Goal: Find specific page/section: Find specific page/section

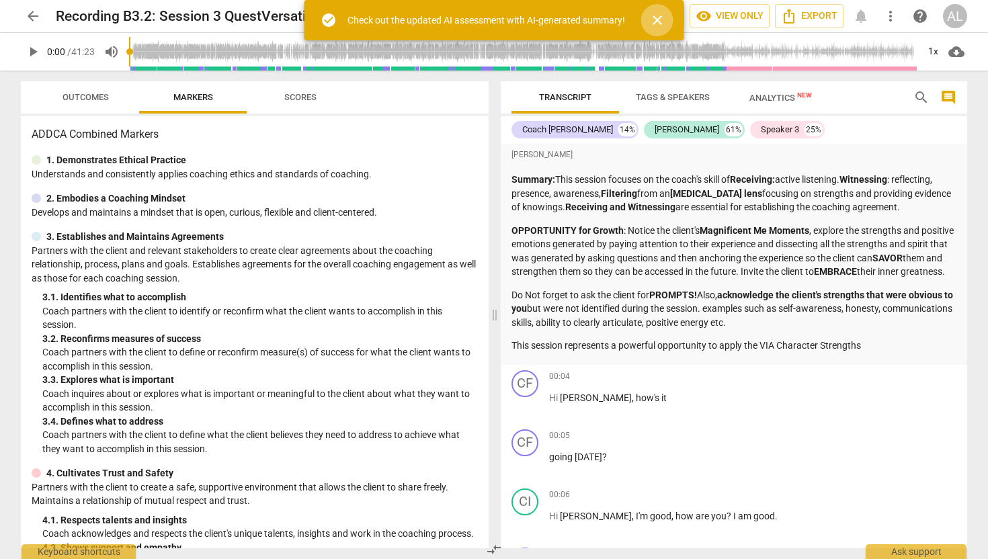
click at [663, 20] on span "close" at bounding box center [657, 20] width 16 height 16
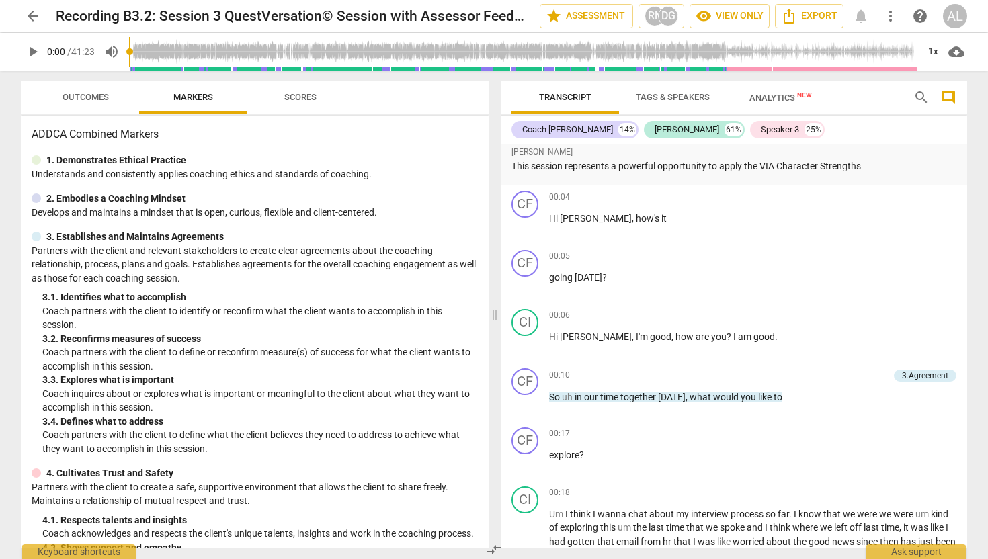
scroll to position [228, 0]
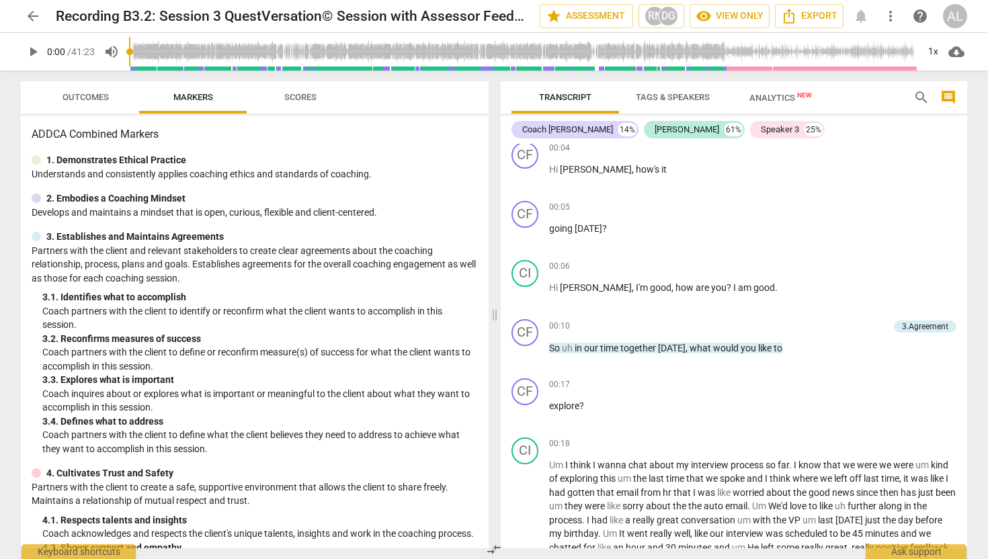
click at [32, 17] on span "arrow_back" at bounding box center [33, 16] width 16 height 16
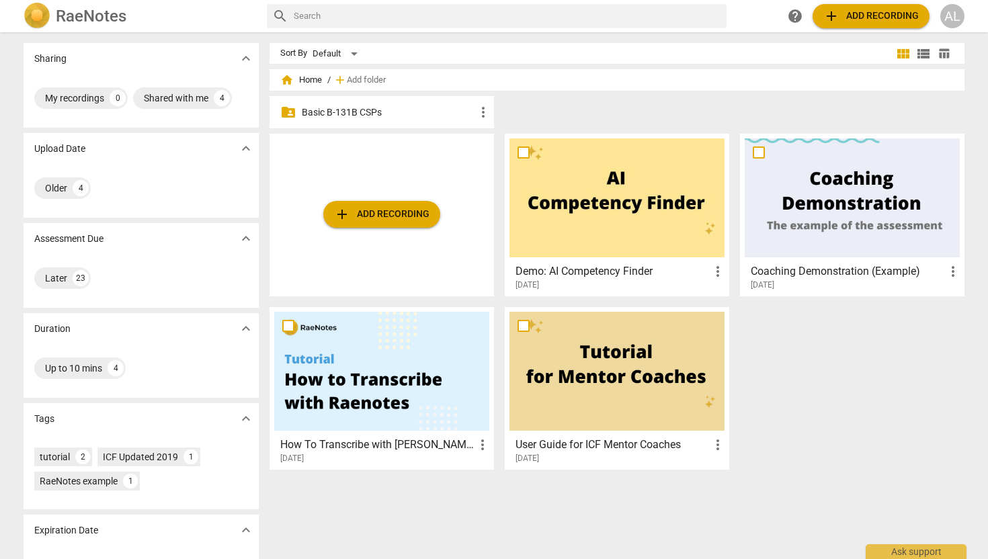
click at [307, 114] on p "Basic B-131B CSPs" at bounding box center [388, 112] width 173 height 14
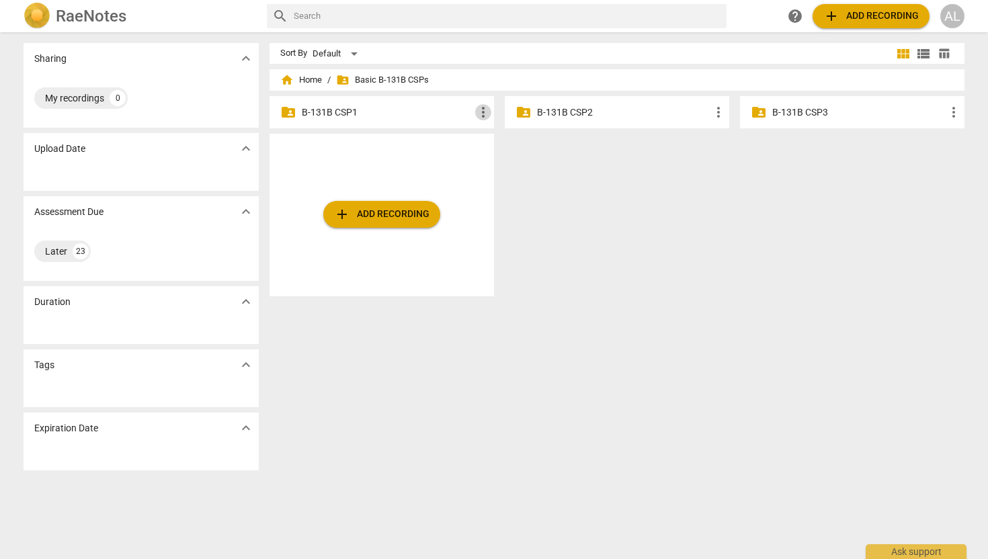
click at [482, 110] on span "more_vert" at bounding box center [483, 112] width 16 height 16
click at [430, 118] on div at bounding box center [494, 279] width 988 height 559
click at [430, 118] on p "B-131B CSP1" at bounding box center [388, 112] width 173 height 14
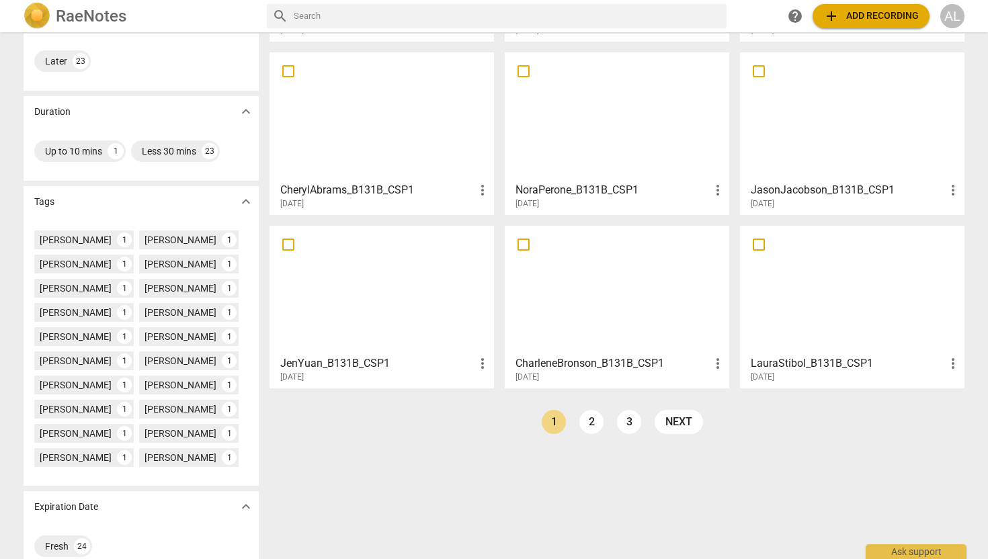
scroll to position [218, 0]
click at [592, 428] on link "2" at bounding box center [591, 421] width 24 height 24
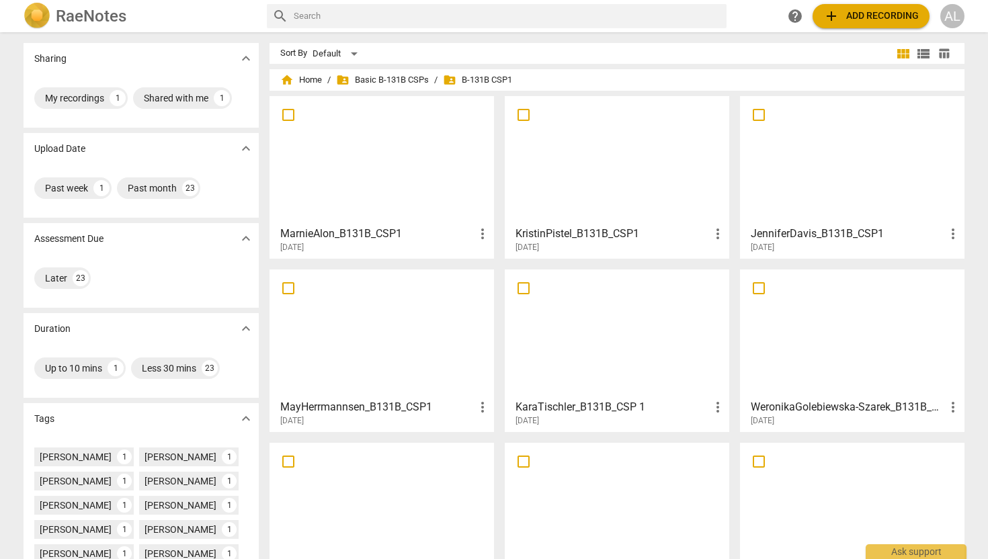
click at [570, 510] on div at bounding box center [616, 506] width 215 height 119
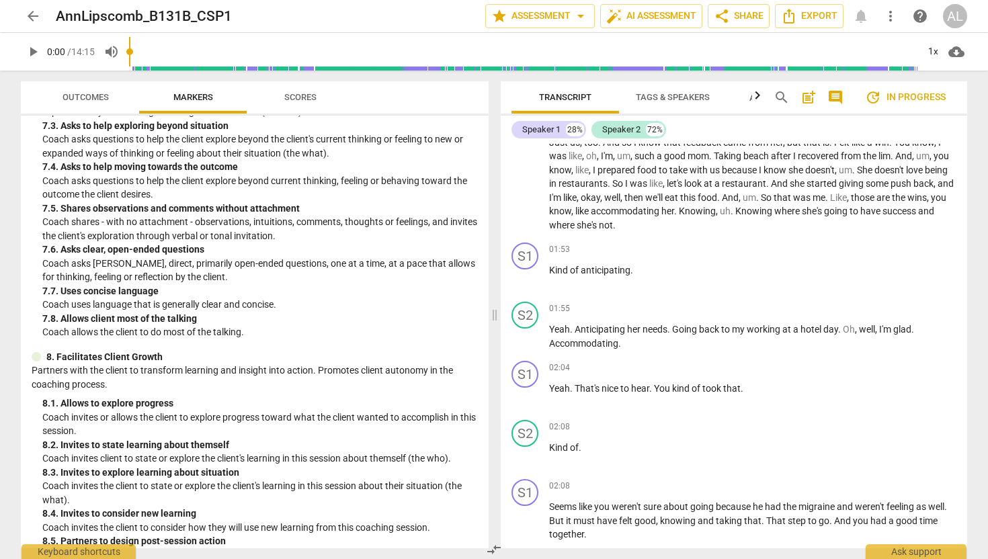
scroll to position [1054, 0]
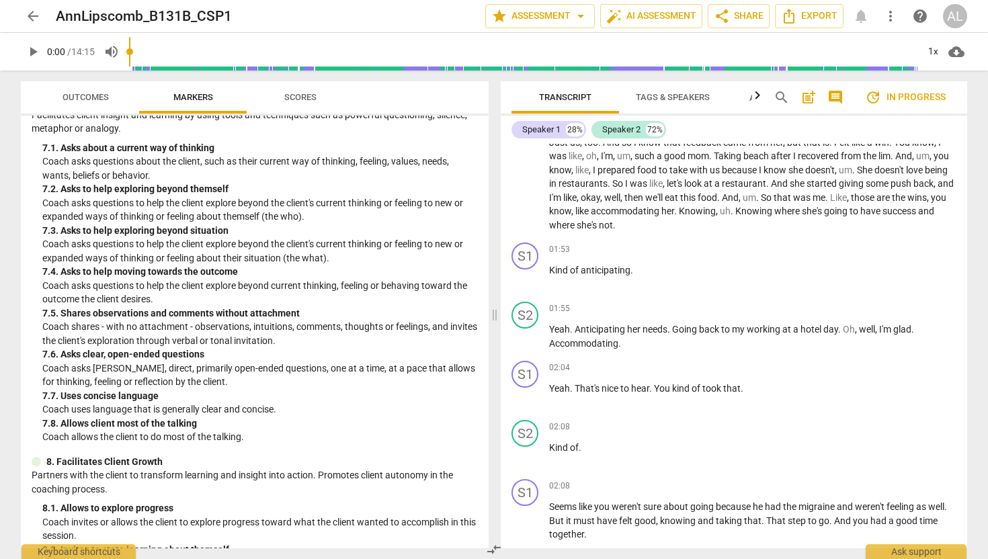
click at [32, 23] on span "arrow_back" at bounding box center [33, 16] width 16 height 16
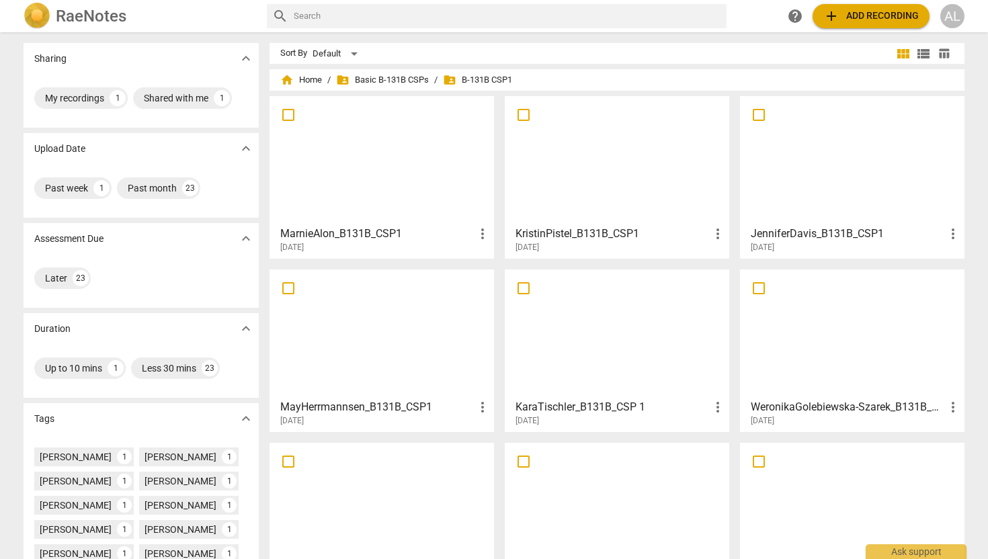
click at [435, 339] on div at bounding box center [381, 333] width 215 height 119
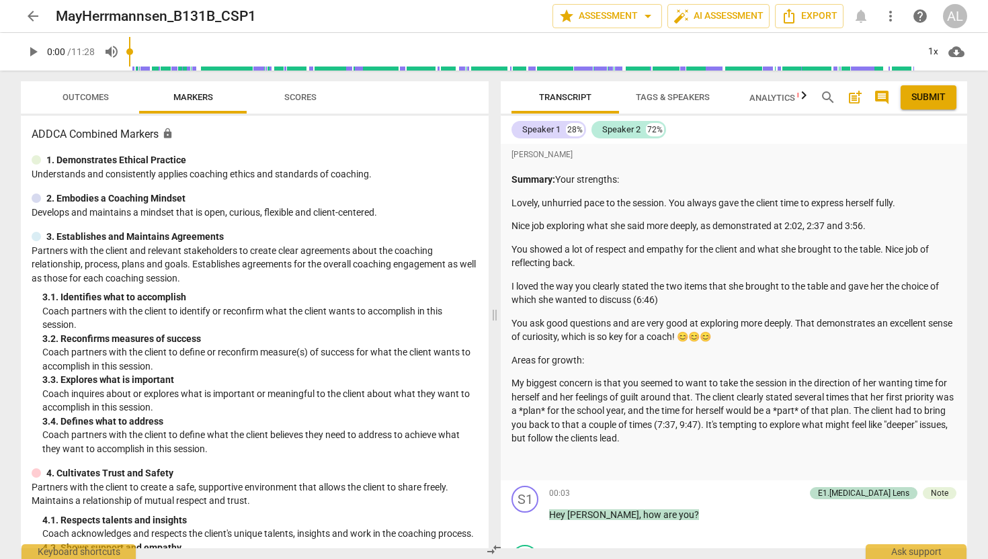
click at [30, 14] on span "arrow_back" at bounding box center [33, 16] width 16 height 16
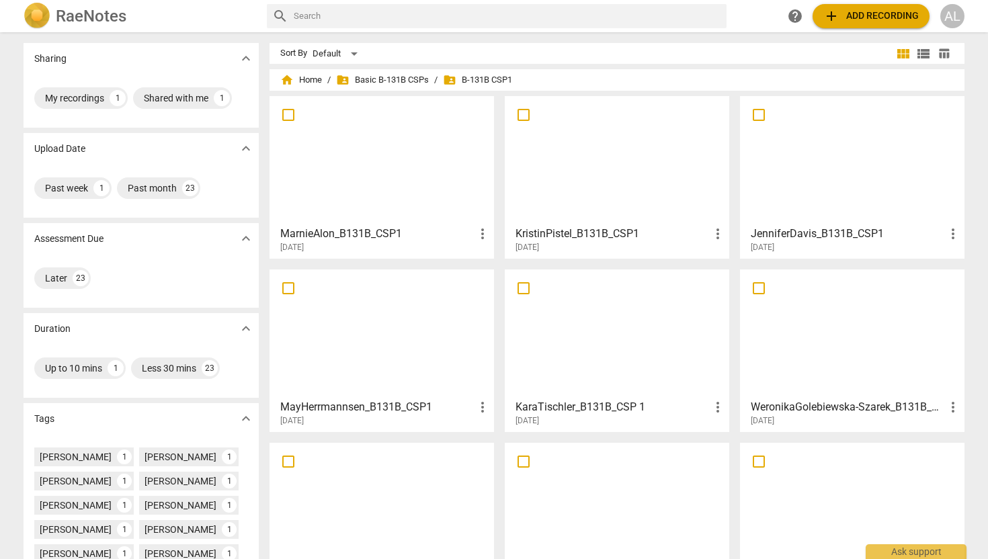
click at [860, 367] on div at bounding box center [851, 333] width 215 height 119
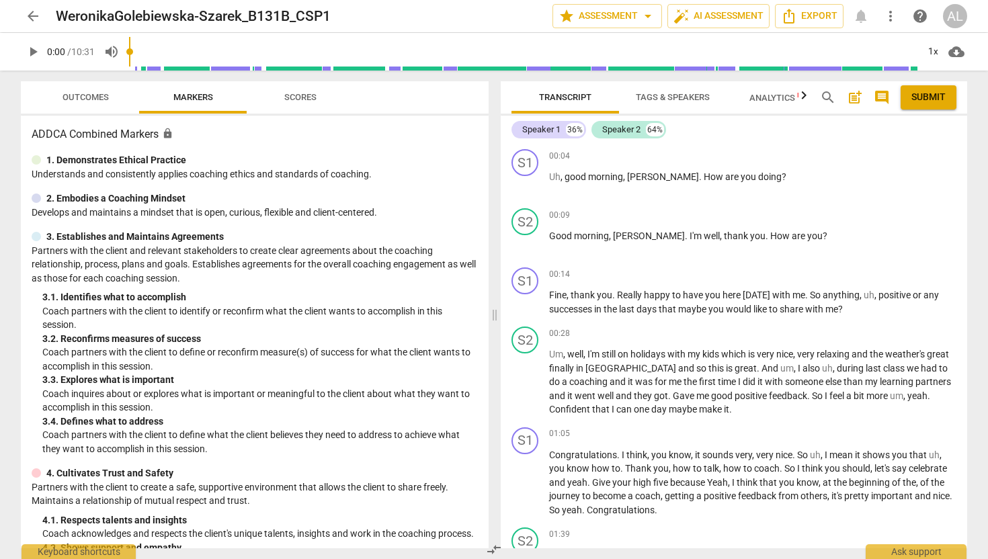
click at [29, 15] on span "arrow_back" at bounding box center [33, 16] width 16 height 16
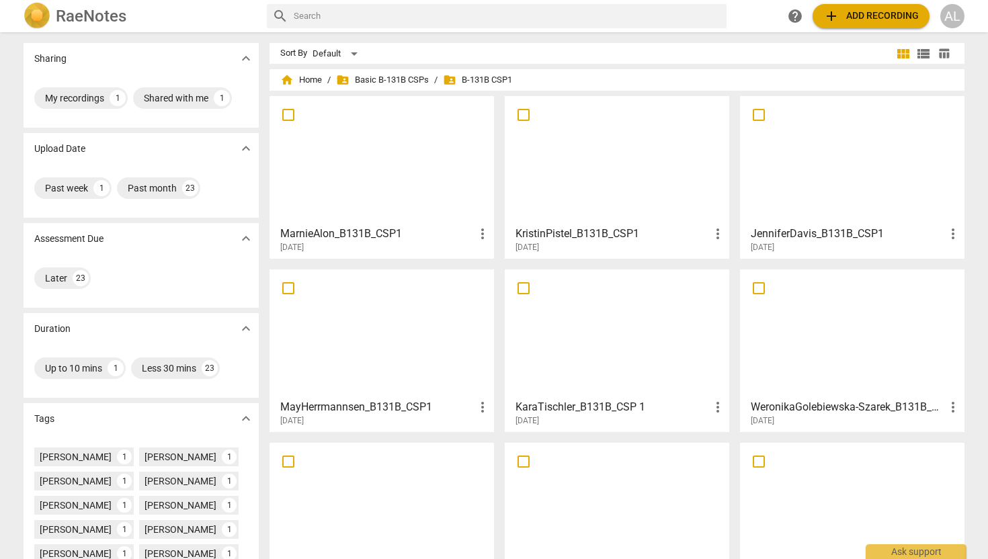
click at [856, 177] on div at bounding box center [851, 160] width 215 height 119
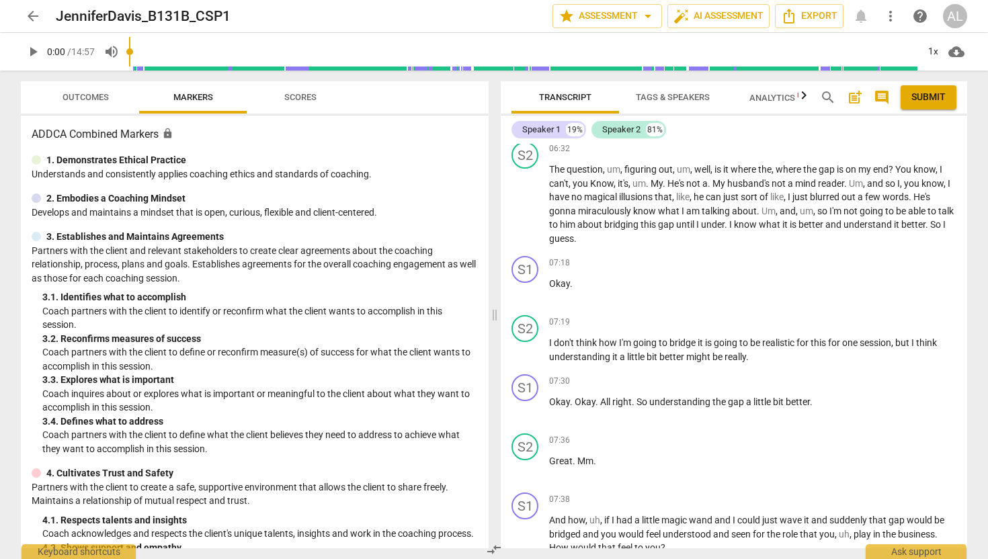
scroll to position [1900, 0]
click at [38, 13] on span "arrow_back" at bounding box center [33, 16] width 16 height 16
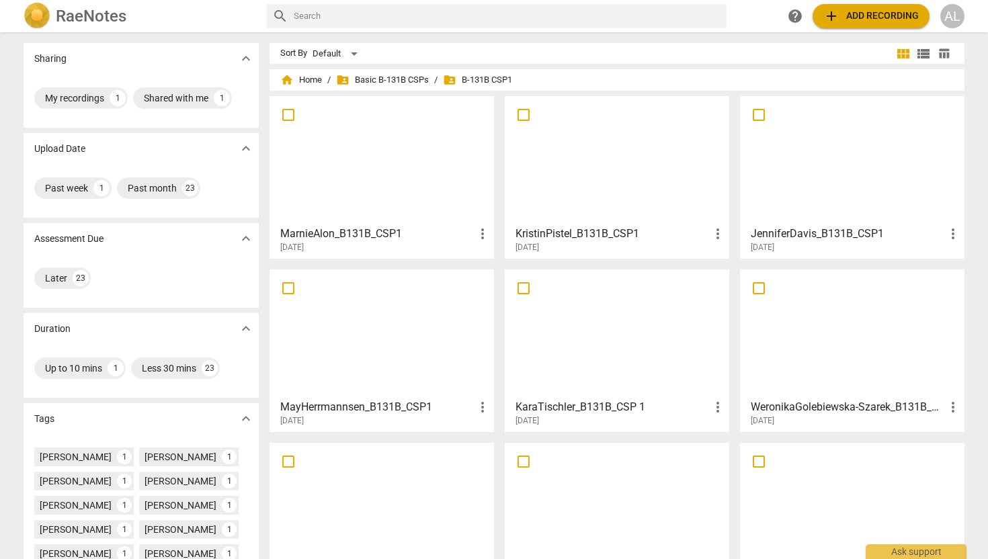
click at [310, 198] on div at bounding box center [381, 160] width 215 height 119
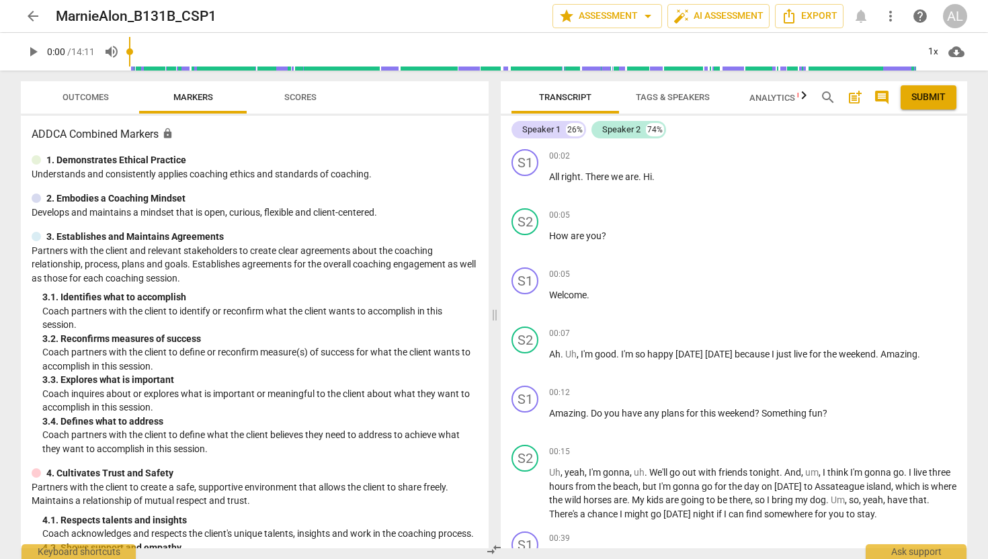
click at [28, 14] on span "arrow_back" at bounding box center [33, 16] width 16 height 16
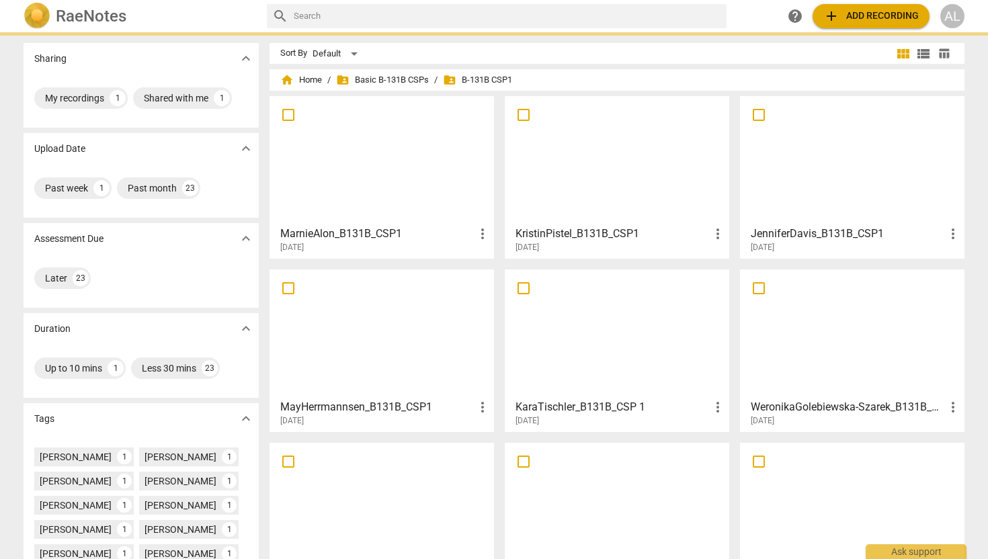
click at [28, 14] on img at bounding box center [37, 16] width 27 height 27
